Goal: Navigation & Orientation: Understand site structure

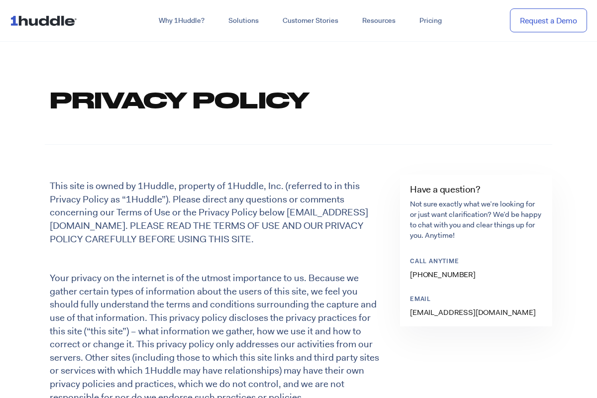
scroll to position [498, 0]
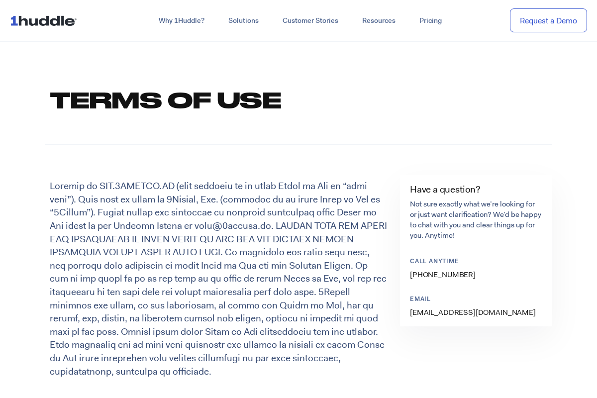
scroll to position [498, 0]
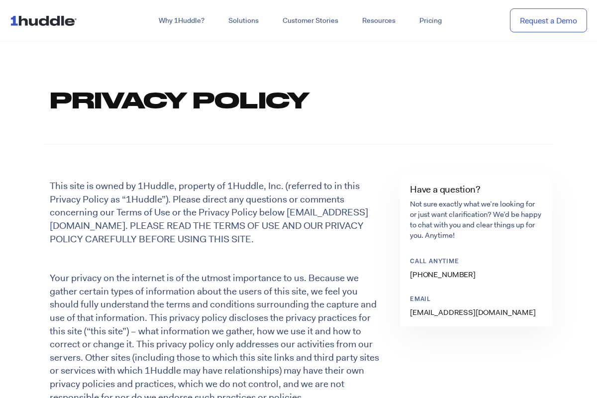
scroll to position [498, 0]
